Goal: Information Seeking & Learning: Learn about a topic

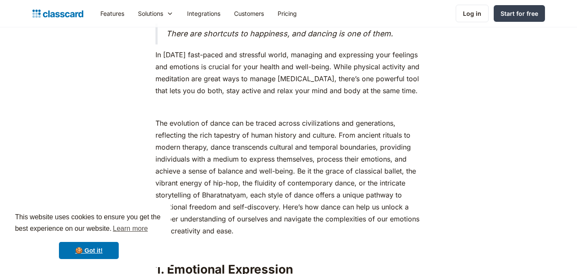
click at [158, 81] on p "In [DATE] fast-paced and stressful world, managing and expressing your feelings…" at bounding box center [288, 73] width 266 height 48
click at [155, 82] on p "In [DATE] fast-paced and stressful world, managing and expressing your feelings…" at bounding box center [288, 73] width 266 height 48
click at [160, 90] on p "In [DATE] fast-paced and stressful world, managing and expressing your feelings…" at bounding box center [288, 73] width 266 height 48
drag, startPoint x: 156, startPoint y: 83, endPoint x: 419, endPoint y: 125, distance: 265.6
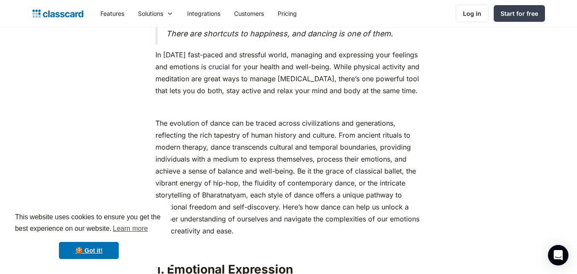
click at [419, 97] on p "In [DATE] fast-paced and stressful world, managing and expressing your feelings…" at bounding box center [288, 73] width 266 height 48
copy p "In [DATE] fast-paced and stressful world, managing and expressing your feelings…"
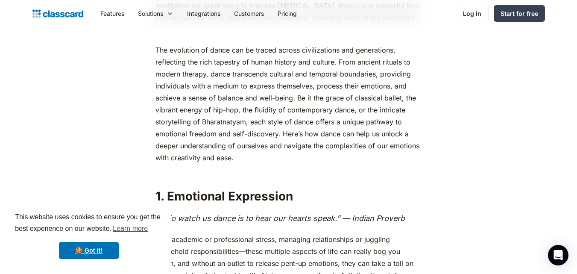
scroll to position [498, 0]
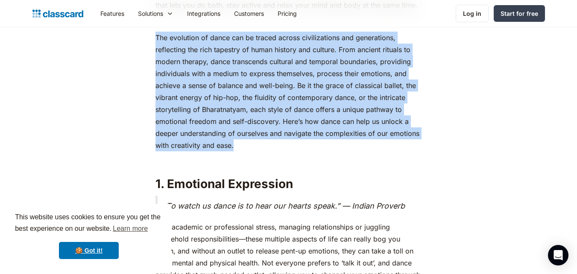
drag, startPoint x: 157, startPoint y: 64, endPoint x: 240, endPoint y: 170, distance: 133.9
click at [240, 151] on p "The evolution of dance can be traced across civilizations and generations, refl…" at bounding box center [288, 92] width 266 height 120
copy p "The evolution of dance can be traced across civilizations and generations, refl…"
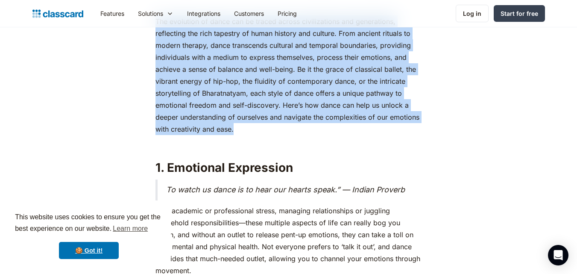
scroll to position [626, 0]
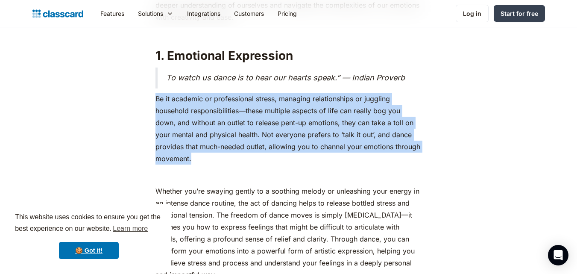
drag, startPoint x: 156, startPoint y: 127, endPoint x: 199, endPoint y: 184, distance: 71.7
click at [199, 164] on p "Be it academic or professional stress, managing relationships or juggling house…" at bounding box center [288, 129] width 266 height 72
copy p "Be it academic or professional stress, managing relationships or juggling house…"
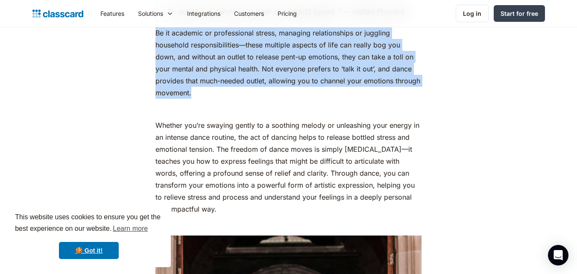
scroll to position [755, 0]
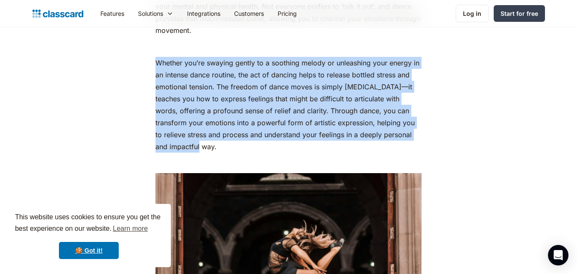
drag, startPoint x: 156, startPoint y: 92, endPoint x: 202, endPoint y: 175, distance: 95.2
click at [202, 152] on p "Whether you’re swaying gently to a soothing melody or unleashing your energy in…" at bounding box center [288, 105] width 266 height 96
copy p "Whether you’re swaying gently to a soothing melody or unleashing your energy in…"
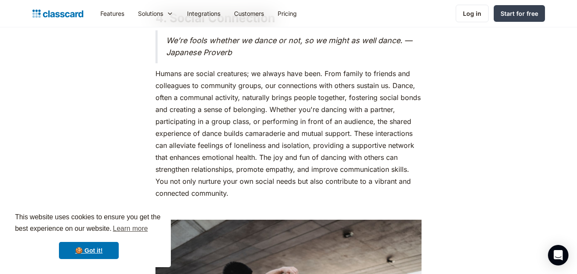
scroll to position [2121, 0]
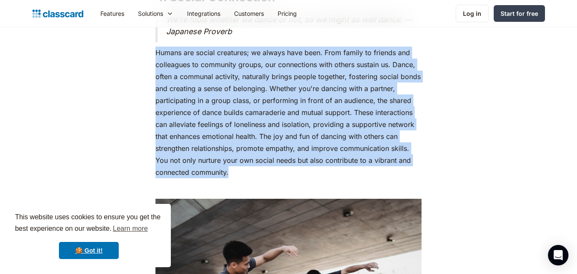
drag, startPoint x: 156, startPoint y: 80, endPoint x: 245, endPoint y: 206, distance: 154.5
click at [245, 178] on p "Humans are social creatures; we always have been. From family to friends and co…" at bounding box center [288, 113] width 266 height 132
copy p "Humans are social creatures; we always have been. From family to friends and co…"
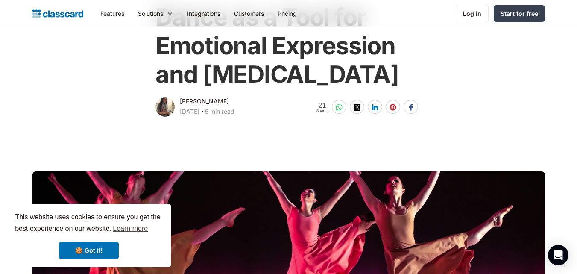
scroll to position [0, 0]
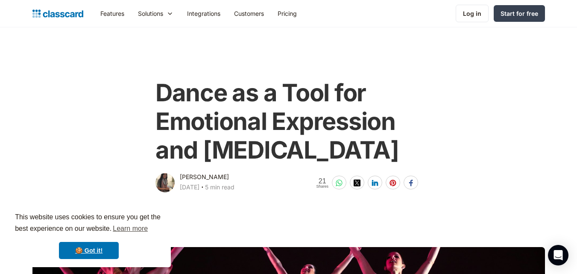
drag, startPoint x: 222, startPoint y: 61, endPoint x: 169, endPoint y: 33, distance: 59.2
drag, startPoint x: 169, startPoint y: 33, endPoint x: 360, endPoint y: 74, distance: 195.2
click at [360, 74] on div "Dance as a Tool for Emotional Expression and [MEDICAL_DATA]" at bounding box center [288, 121] width 266 height 102
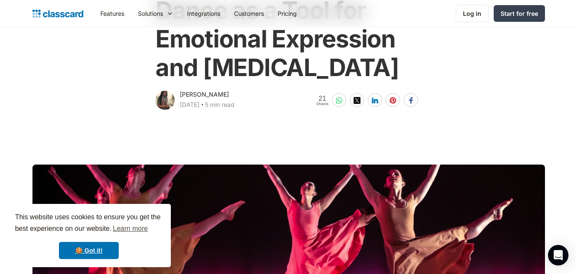
scroll to position [85, 0]
